Goal: Task Accomplishment & Management: Use online tool/utility

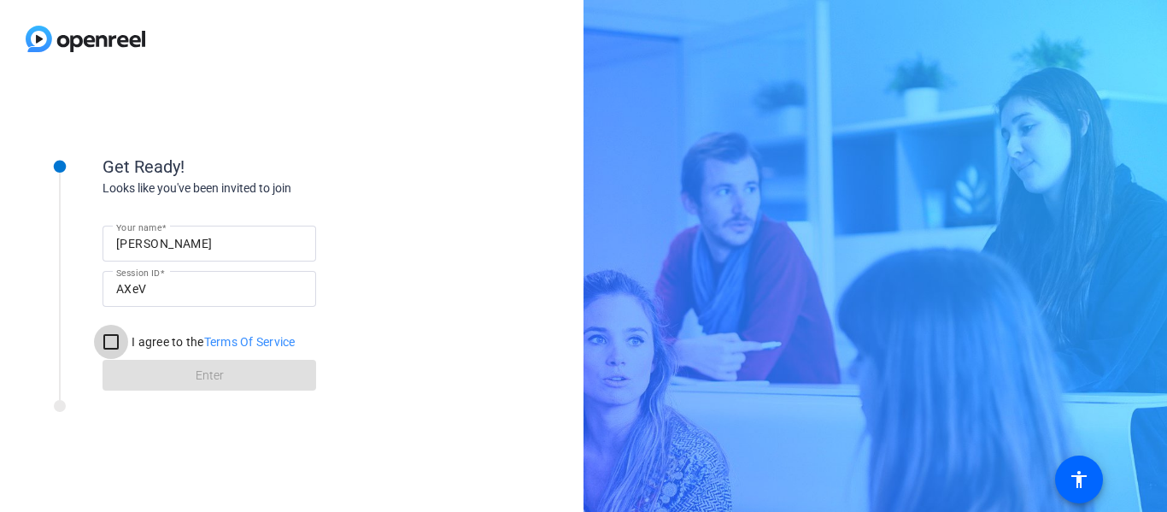
click at [115, 343] on input "I agree to the Terms Of Service" at bounding box center [111, 342] width 34 height 34
checkbox input "true"
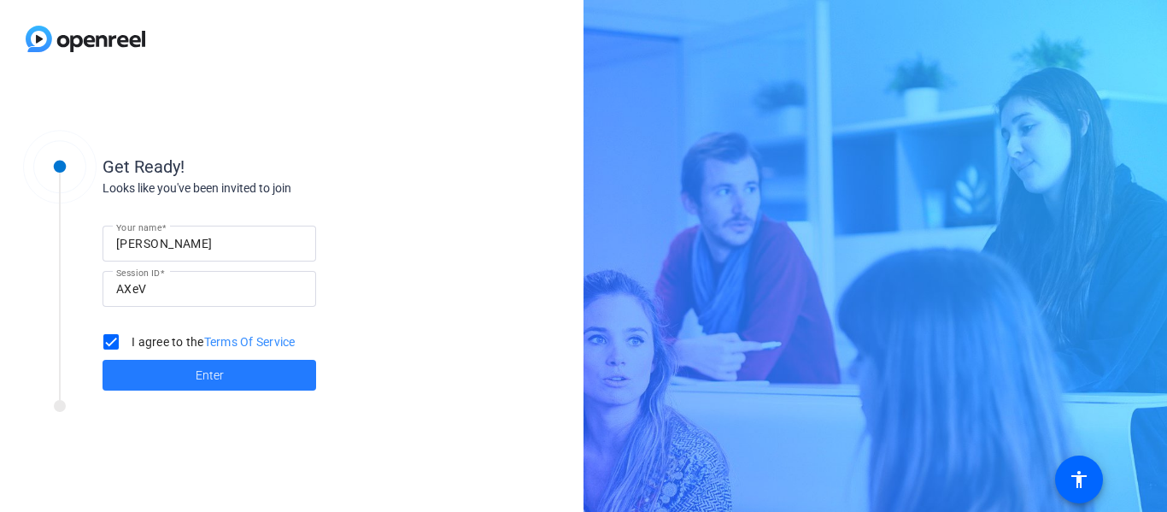
click at [235, 376] on span at bounding box center [210, 375] width 214 height 41
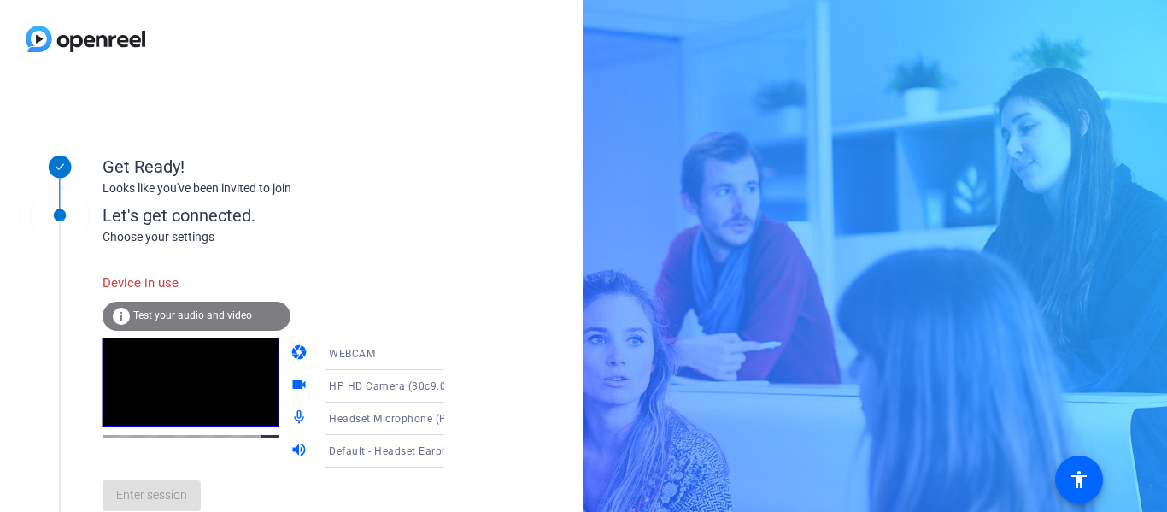
click at [207, 320] on span "Test your audio and video" at bounding box center [192, 315] width 119 height 12
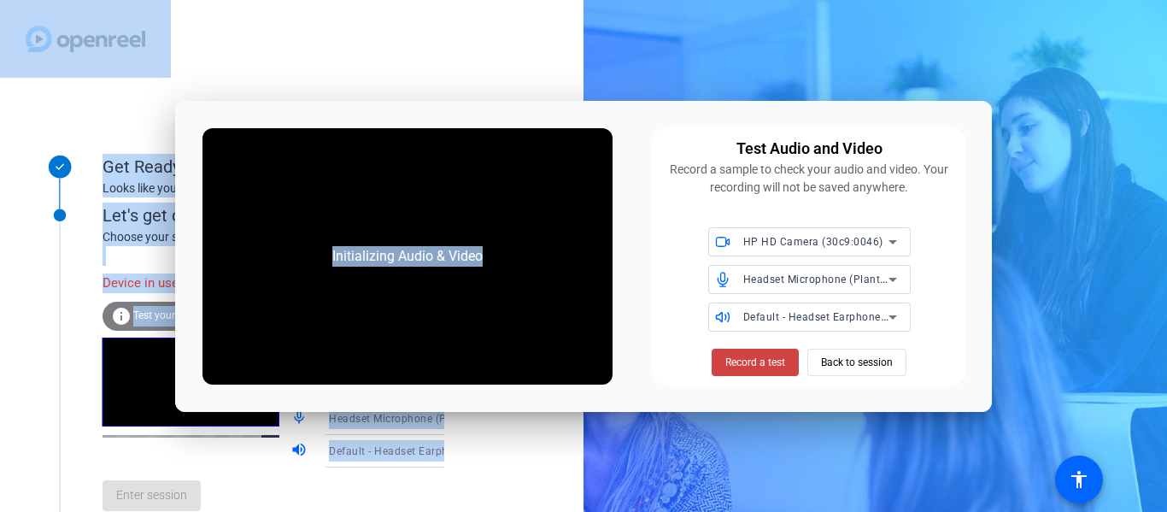
drag, startPoint x: 602, startPoint y: 111, endPoint x: 301, endPoint y: 37, distance: 310.6
click at [301, 37] on body "Accessibility Screen-Reader Guide, Feedback, and Issue Reporting | New window G…" at bounding box center [583, 256] width 1167 height 512
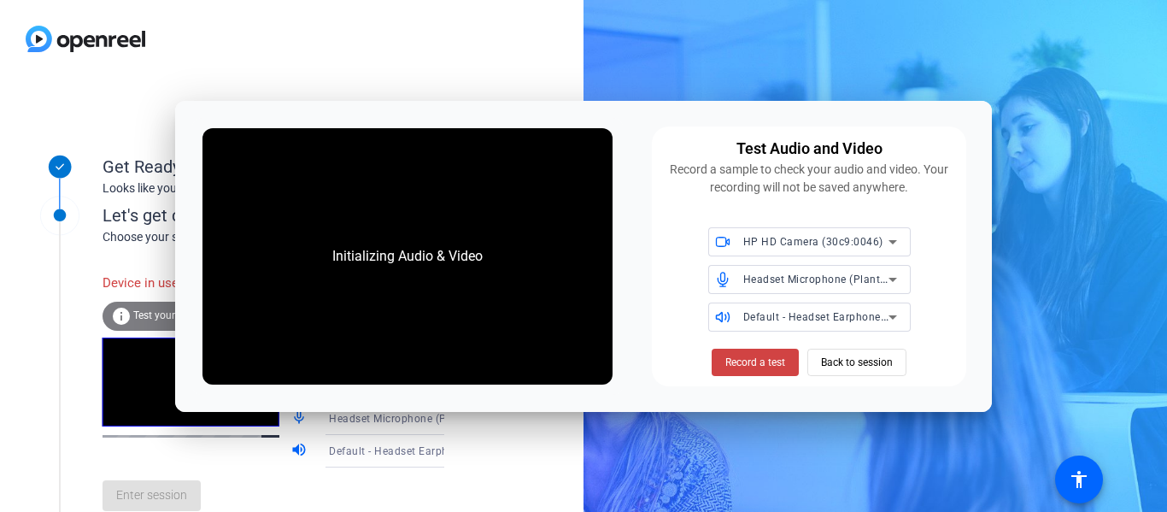
click at [680, 314] on div "HP HD Camera (30c9:0046) Headset Microphone (Plantronics Blackwire 3220 Series)…" at bounding box center [809, 279] width 294 height 104
click at [658, 384] on div "Initializing Audio & Video Test Audio and Video Record a sample to check your a…" at bounding box center [583, 256] width 817 height 311
click at [652, 418] on div "Get Ready! Looks like you've been invited to join Let's get connected. Choose y…" at bounding box center [583, 256] width 1167 height 512
click at [517, 296] on div "Initializing Audio & Video" at bounding box center [407, 256] width 411 height 256
drag, startPoint x: 485, startPoint y: 112, endPoint x: 405, endPoint y: 114, distance: 80.3
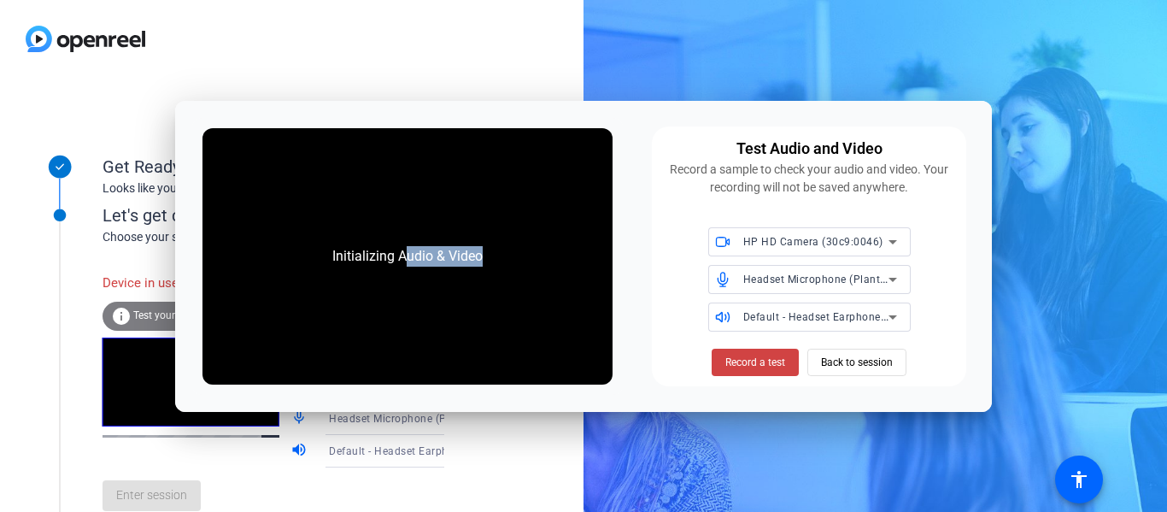
click at [405, 114] on div "Initializing Audio & Video Test Audio and Video Record a sample to check your a…" at bounding box center [583, 256] width 817 height 311
click at [157, 426] on video at bounding box center [191, 381] width 177 height 89
click at [38, 374] on div at bounding box center [59, 348] width 85 height 351
click at [306, 56] on div at bounding box center [292, 39] width 584 height 78
drag, startPoint x: 317, startPoint y: 120, endPoint x: 299, endPoint y: 132, distance: 22.0
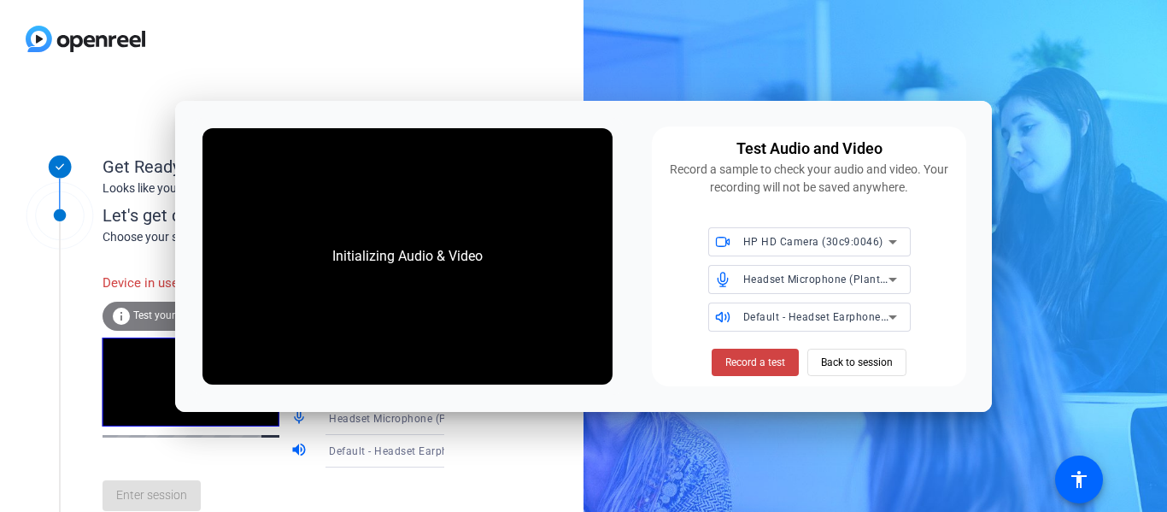
click at [299, 132] on div "Initializing Audio & Video" at bounding box center [407, 256] width 431 height 277
click at [727, 360] on span "Record a test" at bounding box center [755, 362] width 60 height 15
click at [149, 505] on div "Enter session" at bounding box center [291, 495] width 377 height 56
click at [859, 368] on span "Back to session" at bounding box center [857, 362] width 72 height 32
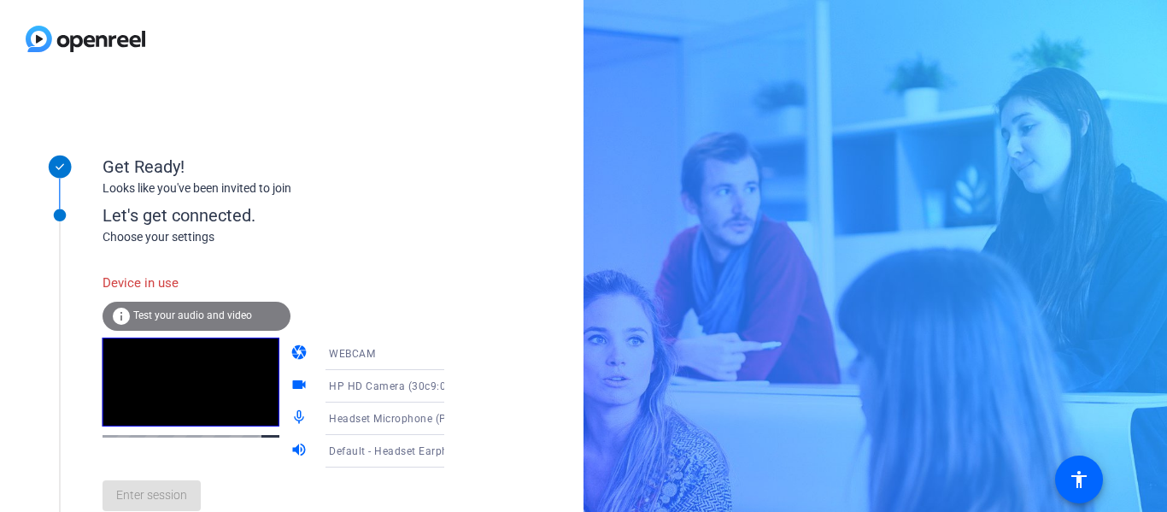
click at [240, 319] on span "Test your audio and video" at bounding box center [192, 315] width 119 height 12
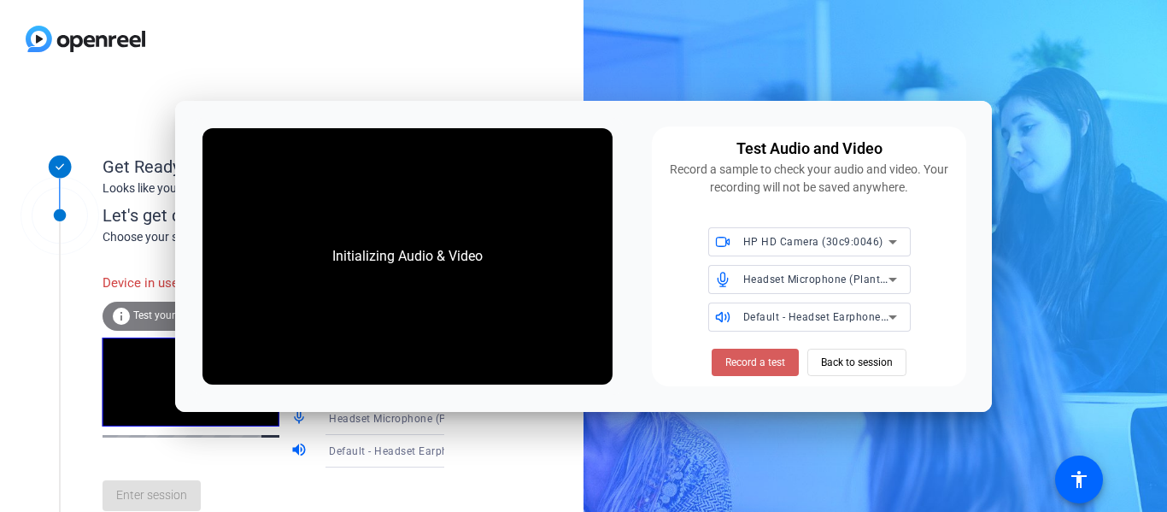
click at [766, 361] on span "Record a test" at bounding box center [755, 362] width 60 height 15
click at [849, 367] on span "Back to session" at bounding box center [857, 362] width 72 height 32
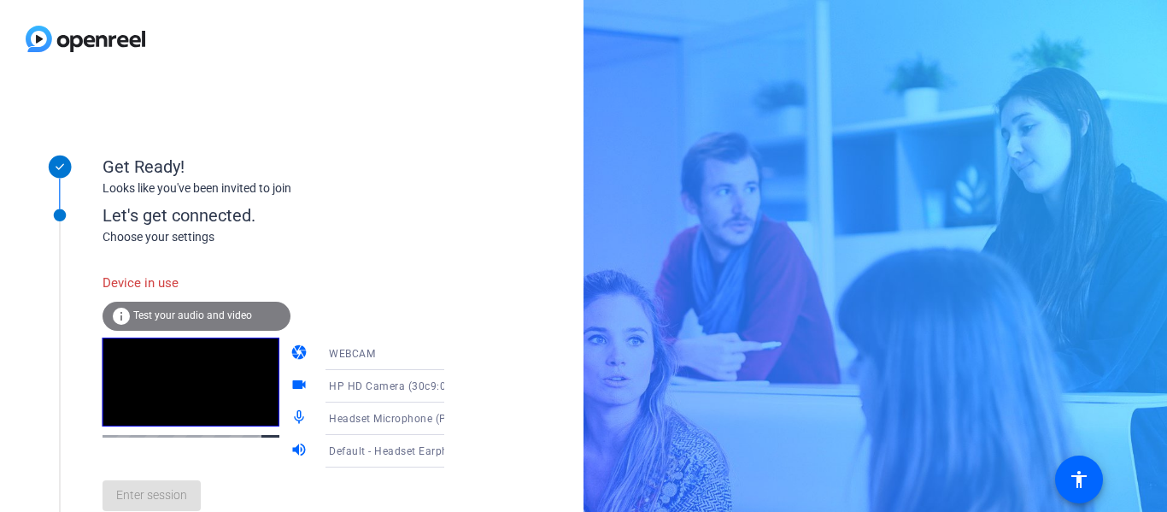
click at [170, 496] on div "Enter session" at bounding box center [291, 495] width 377 height 56
click at [389, 448] on span "Default - Headset Earphone (Plantronics Blackwire 3220 Series)" at bounding box center [488, 450] width 318 height 14
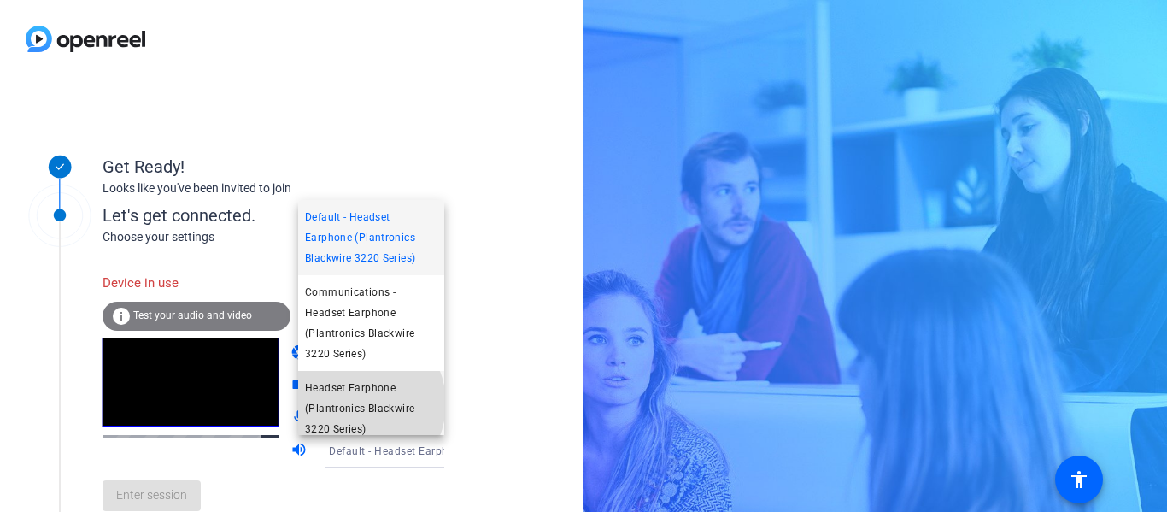
click at [355, 403] on span "Headset Earphone (Plantronics Blackwire 3220 Series)" at bounding box center [371, 409] width 132 height 62
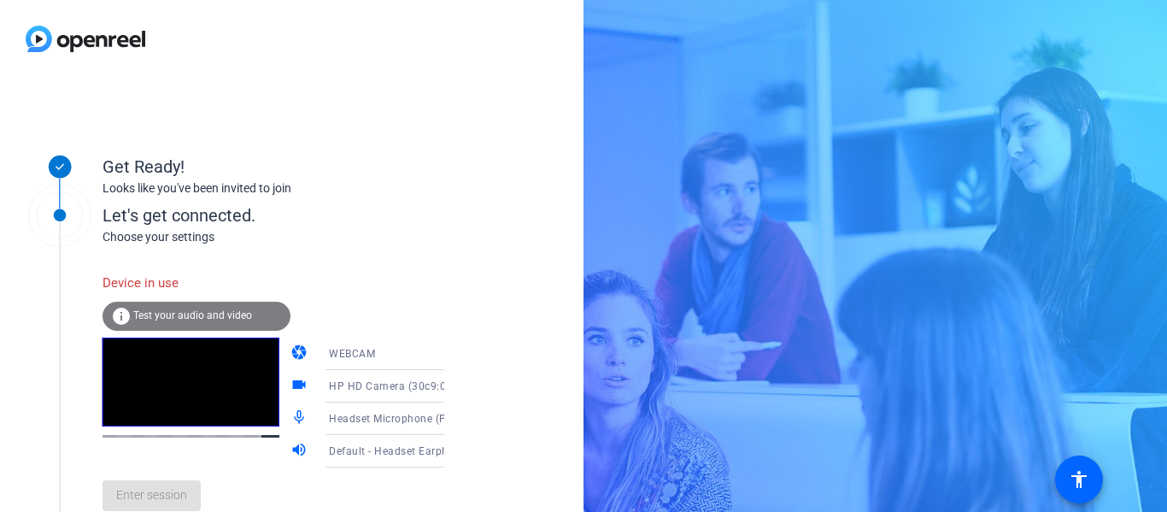
scroll to position [11, 0]
click at [496, 445] on div "Get Ready! Looks like you've been invited to join Let's get connected. Choose y…" at bounding box center [292, 295] width 584 height 434
click at [153, 502] on div "Enter session" at bounding box center [291, 495] width 377 height 56
click at [200, 372] on video at bounding box center [191, 381] width 177 height 89
click at [179, 277] on div "Device in use" at bounding box center [197, 283] width 188 height 37
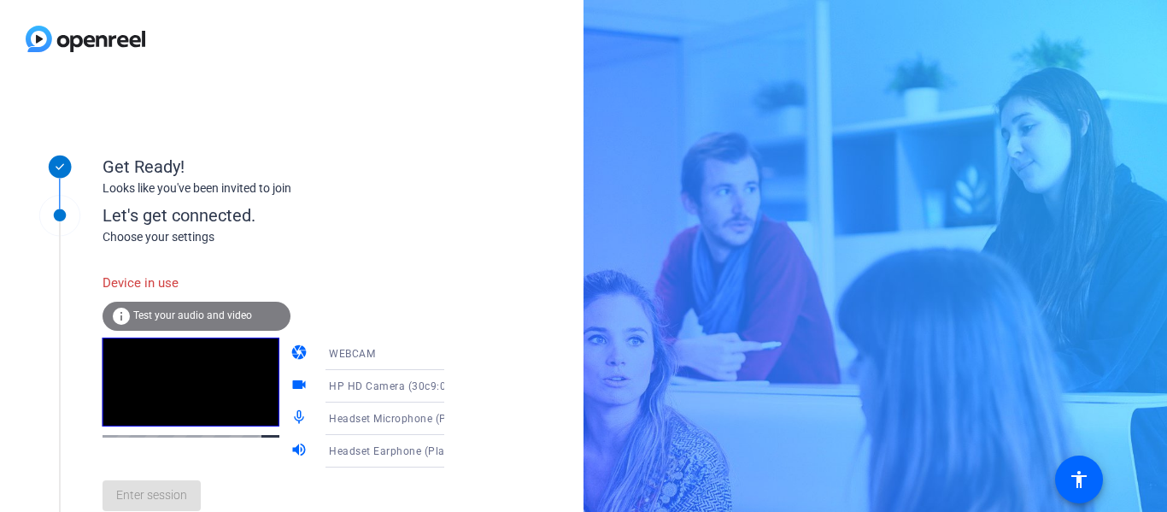
click at [161, 499] on div "Enter session" at bounding box center [291, 495] width 377 height 56
